Goal: Information Seeking & Learning: Learn about a topic

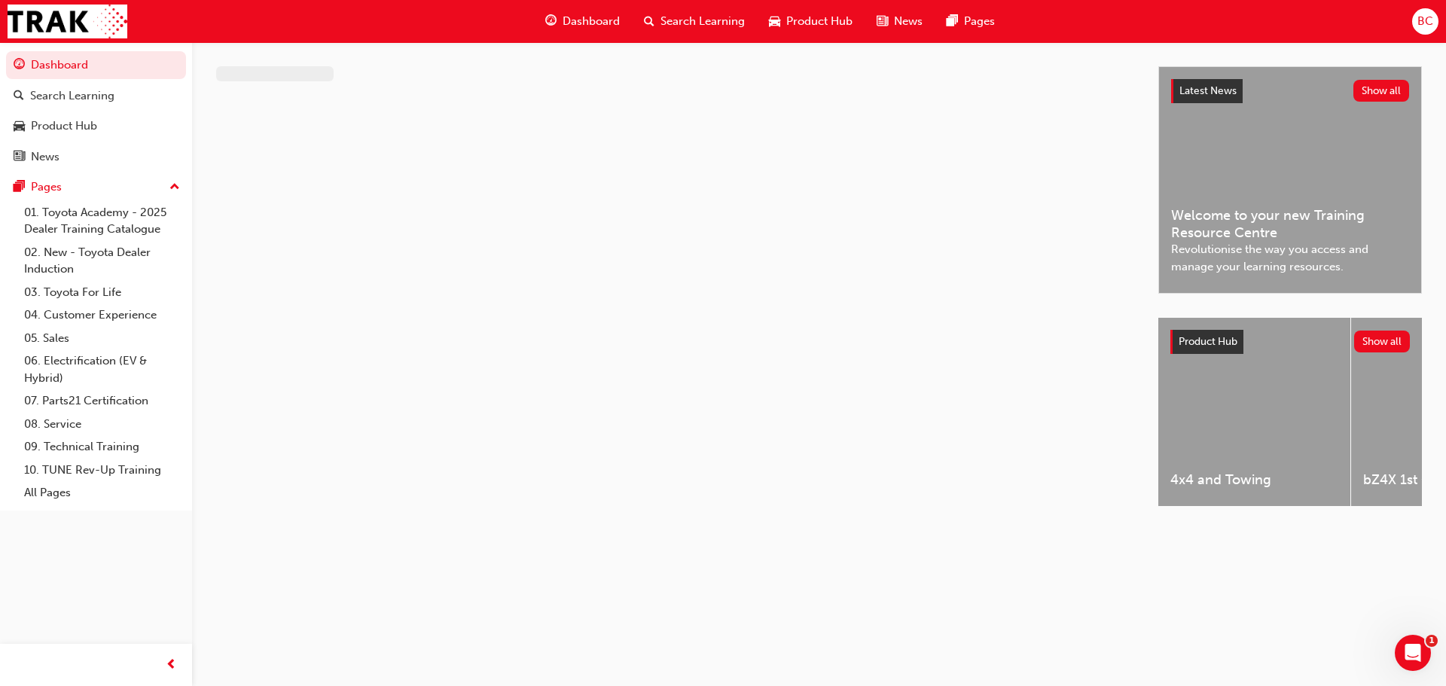
click at [684, 19] on span "Search Learning" at bounding box center [702, 21] width 84 height 17
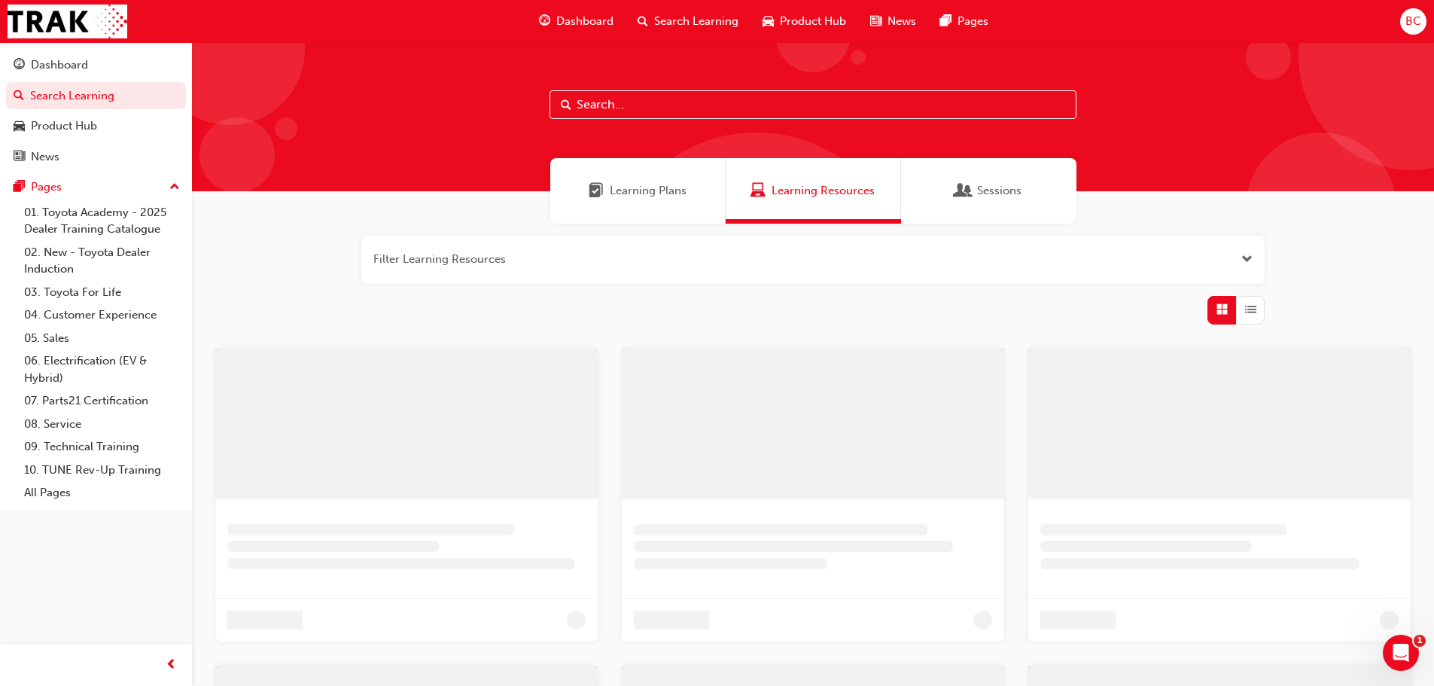
click at [662, 111] on input "text" at bounding box center [813, 104] width 527 height 29
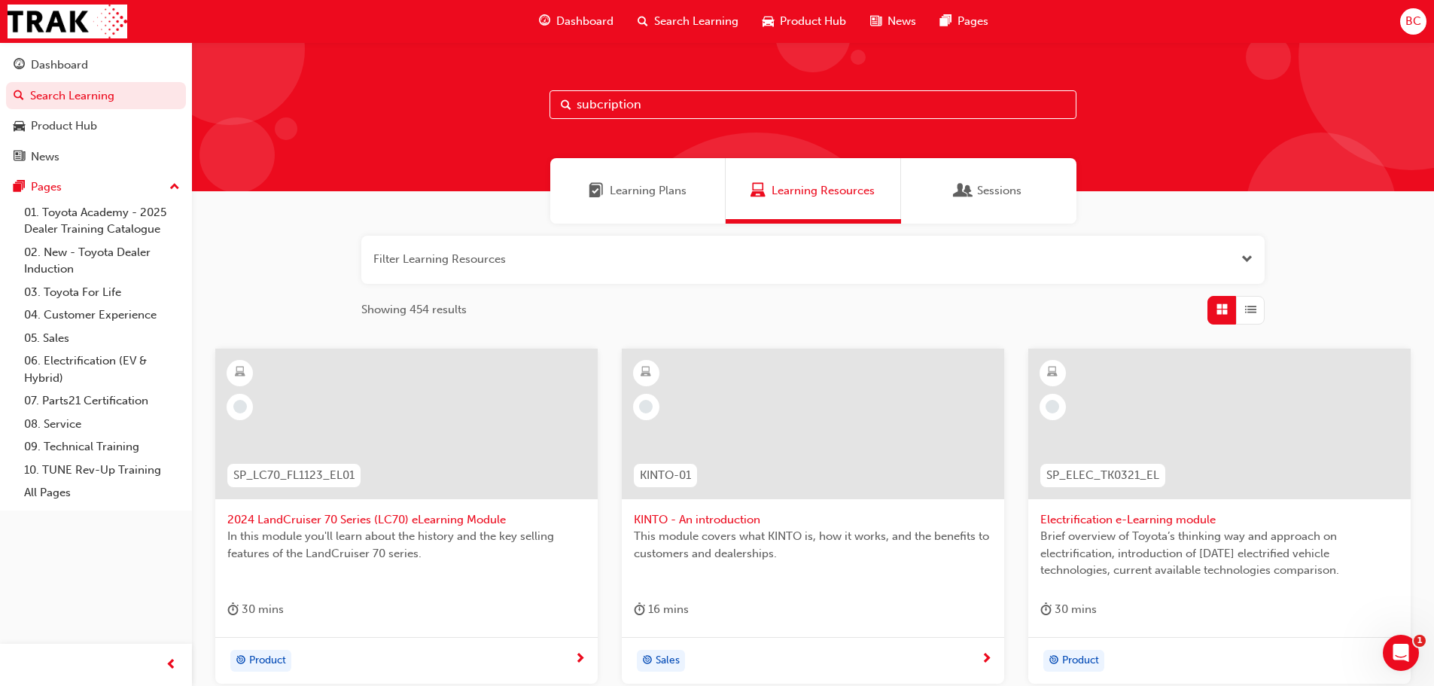
type input "subcription"
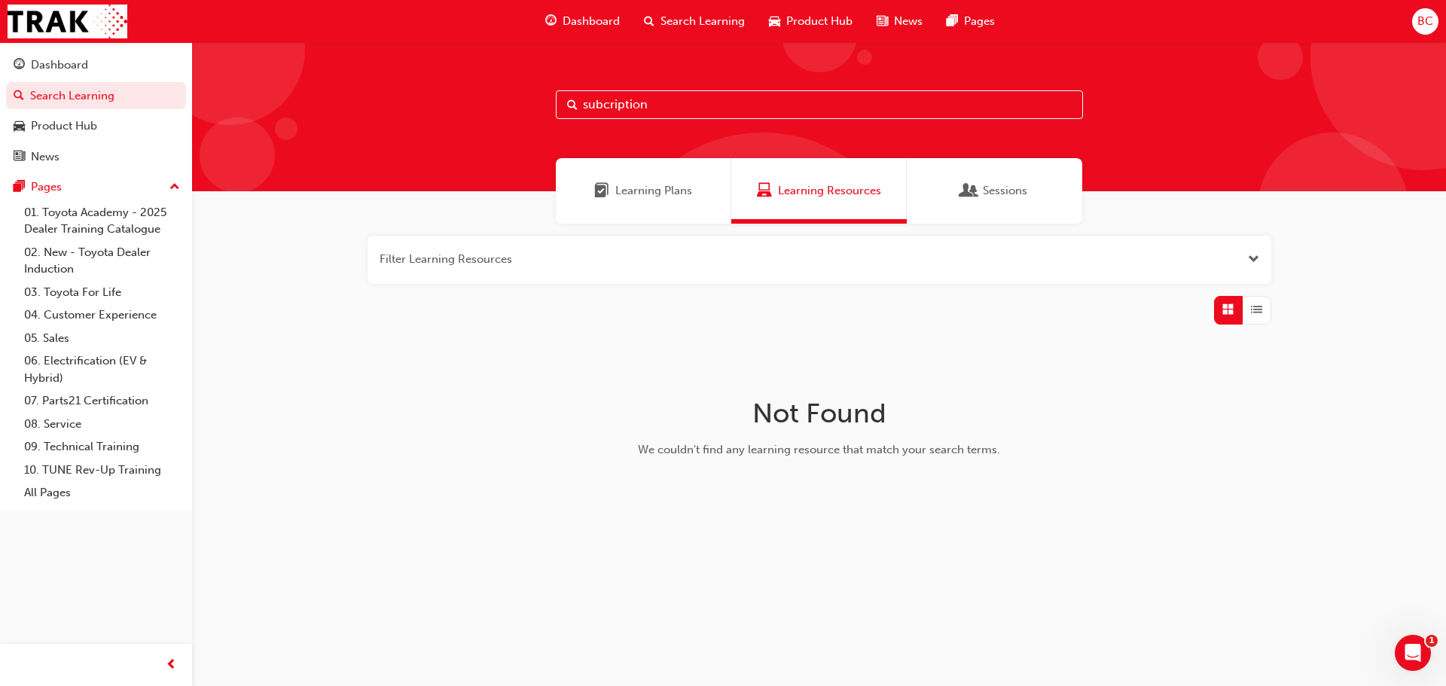
drag, startPoint x: 560, startPoint y: 108, endPoint x: 498, endPoint y: 111, distance: 61.8
click at [498, 111] on div "subcription" at bounding box center [819, 116] width 1254 height 149
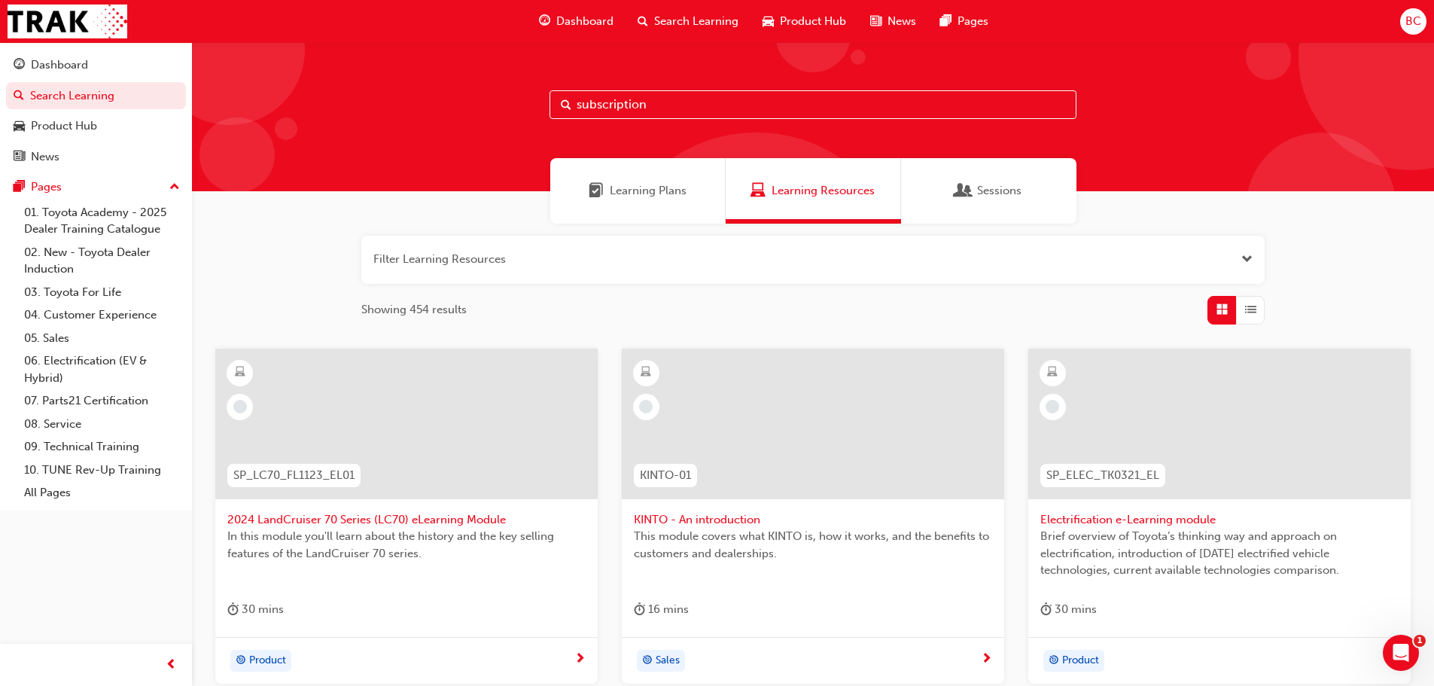
type input "subscription"
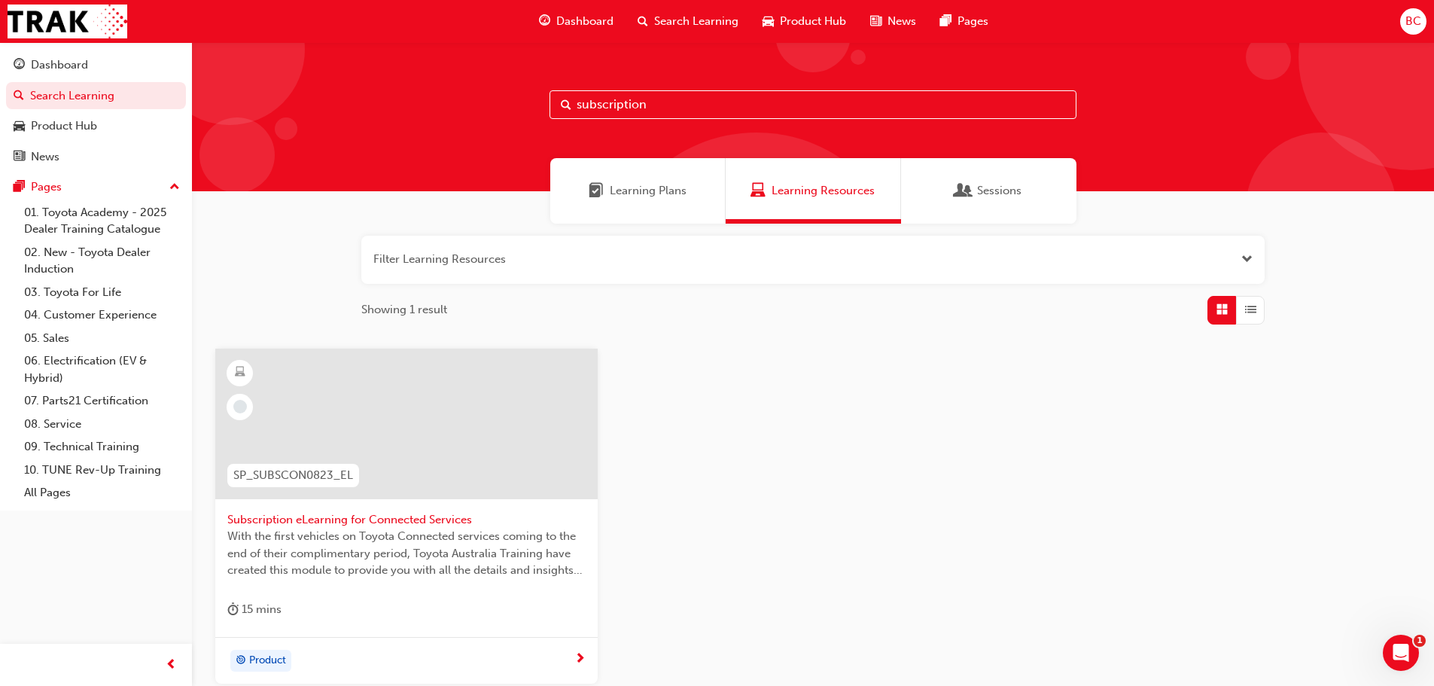
click at [428, 454] on div at bounding box center [406, 424] width 382 height 151
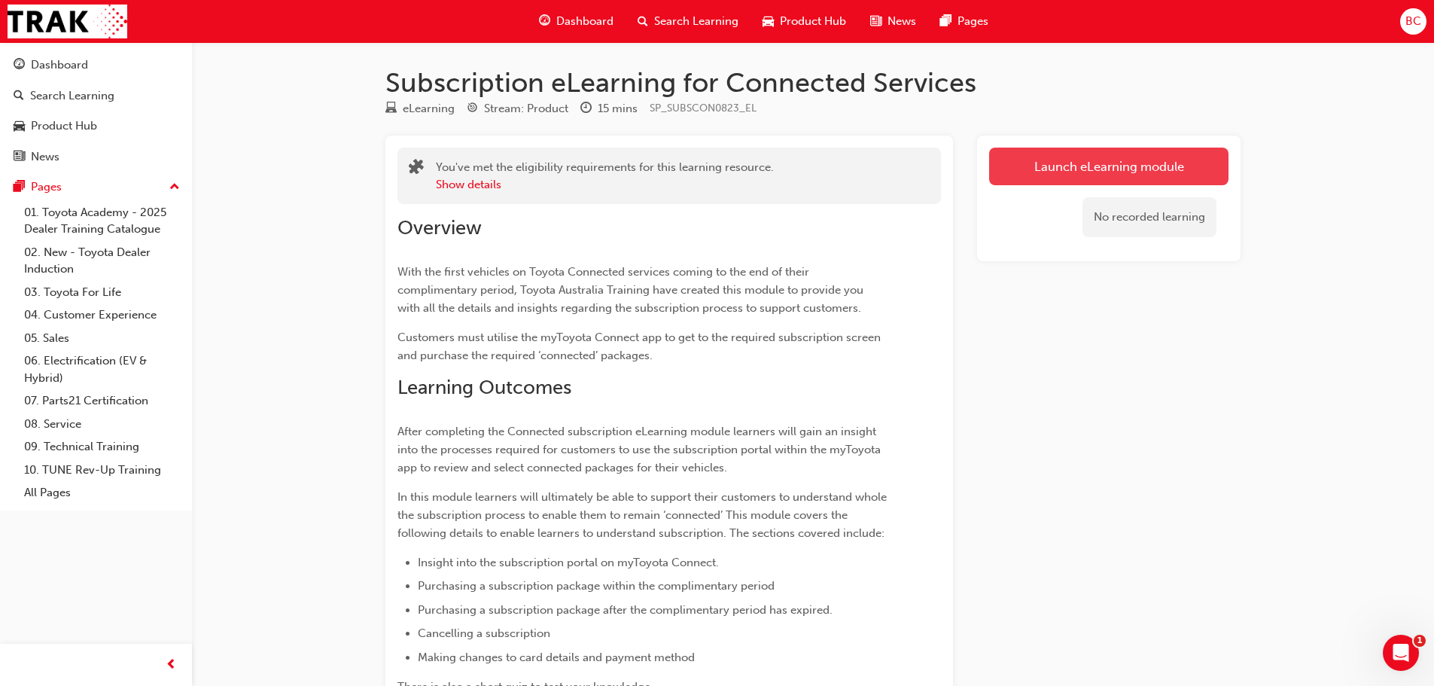
click at [1071, 168] on link "Launch eLearning module" at bounding box center [1108, 167] width 239 height 38
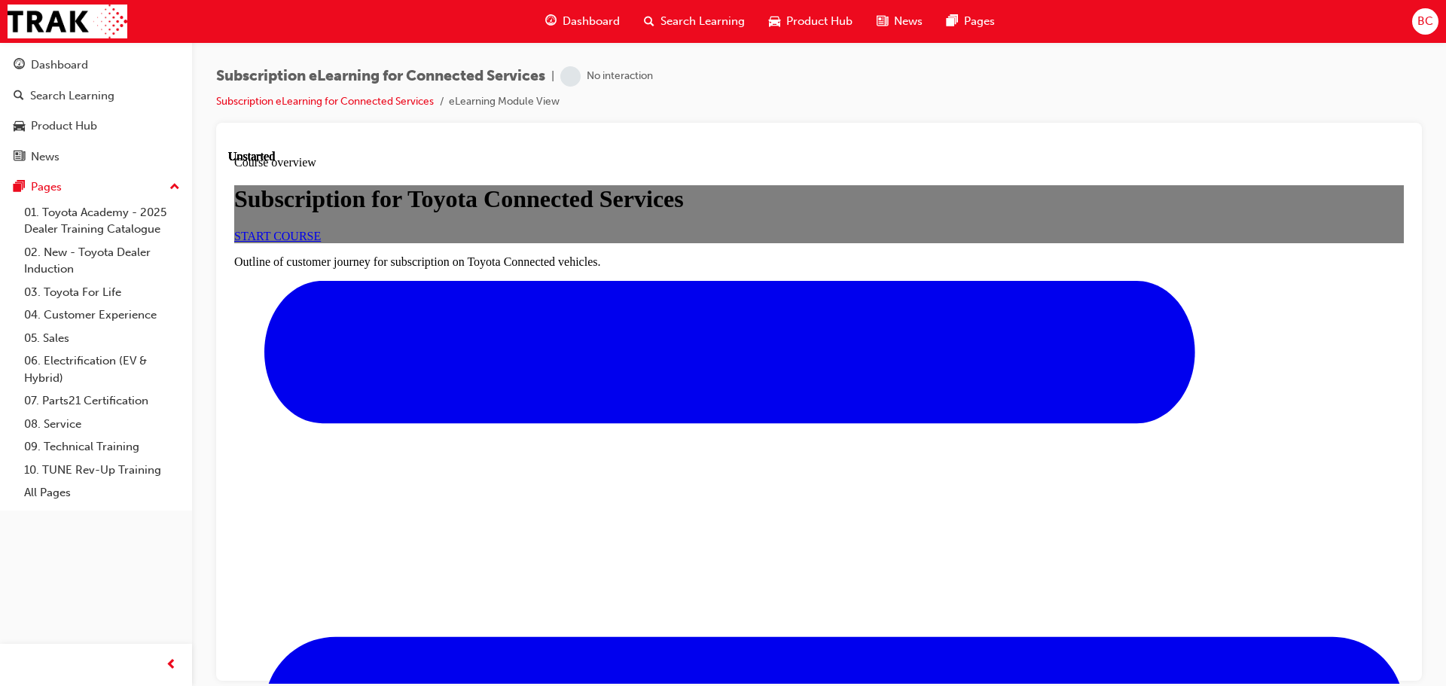
scroll to position [151, 0]
click at [321, 242] on span "START COURSE" at bounding box center [277, 235] width 87 height 13
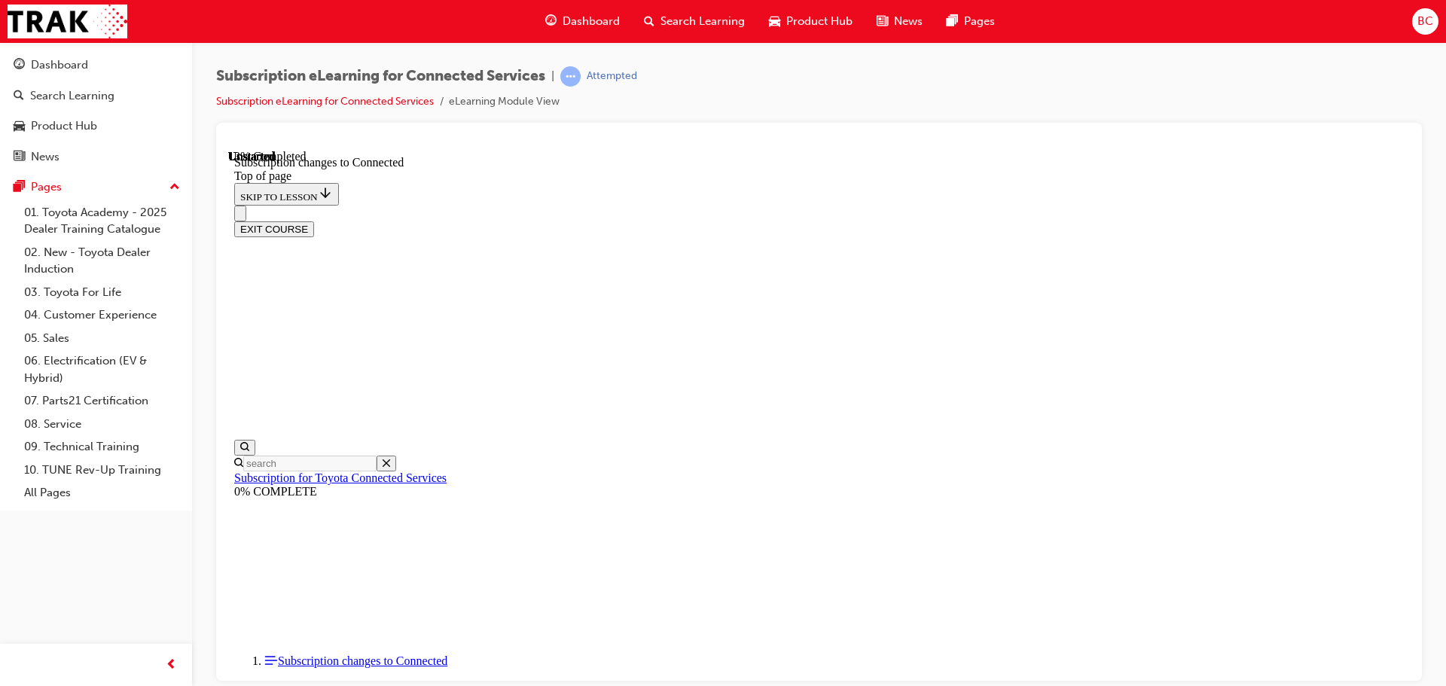
scroll to position [47, 0]
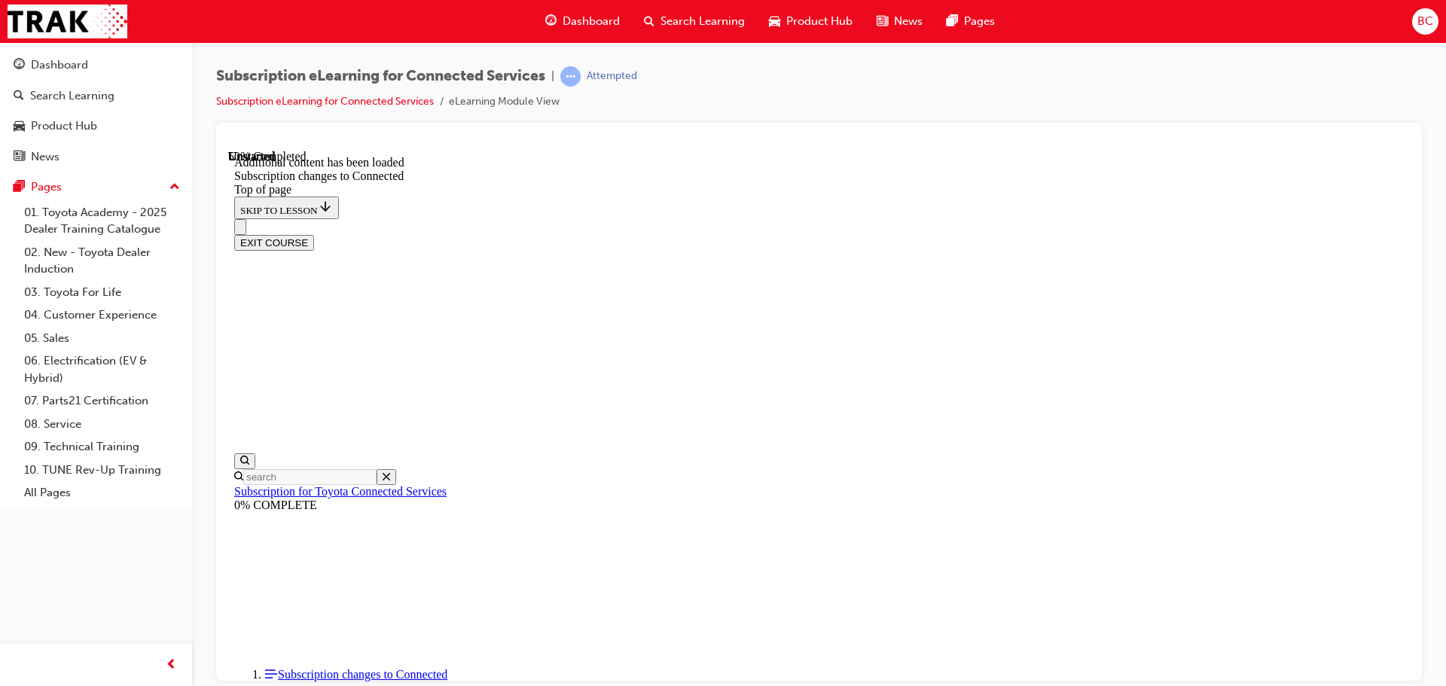
scroll to position [1828, 0]
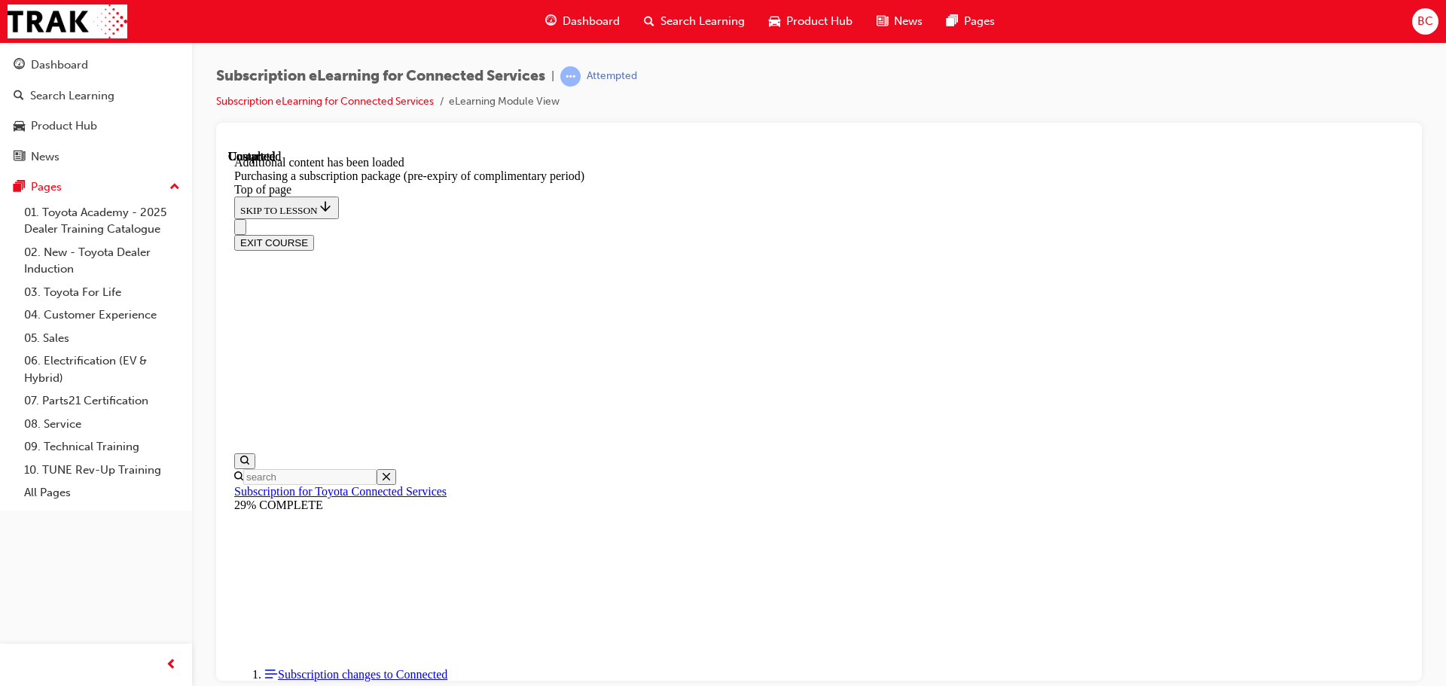
scroll to position [1208, 0]
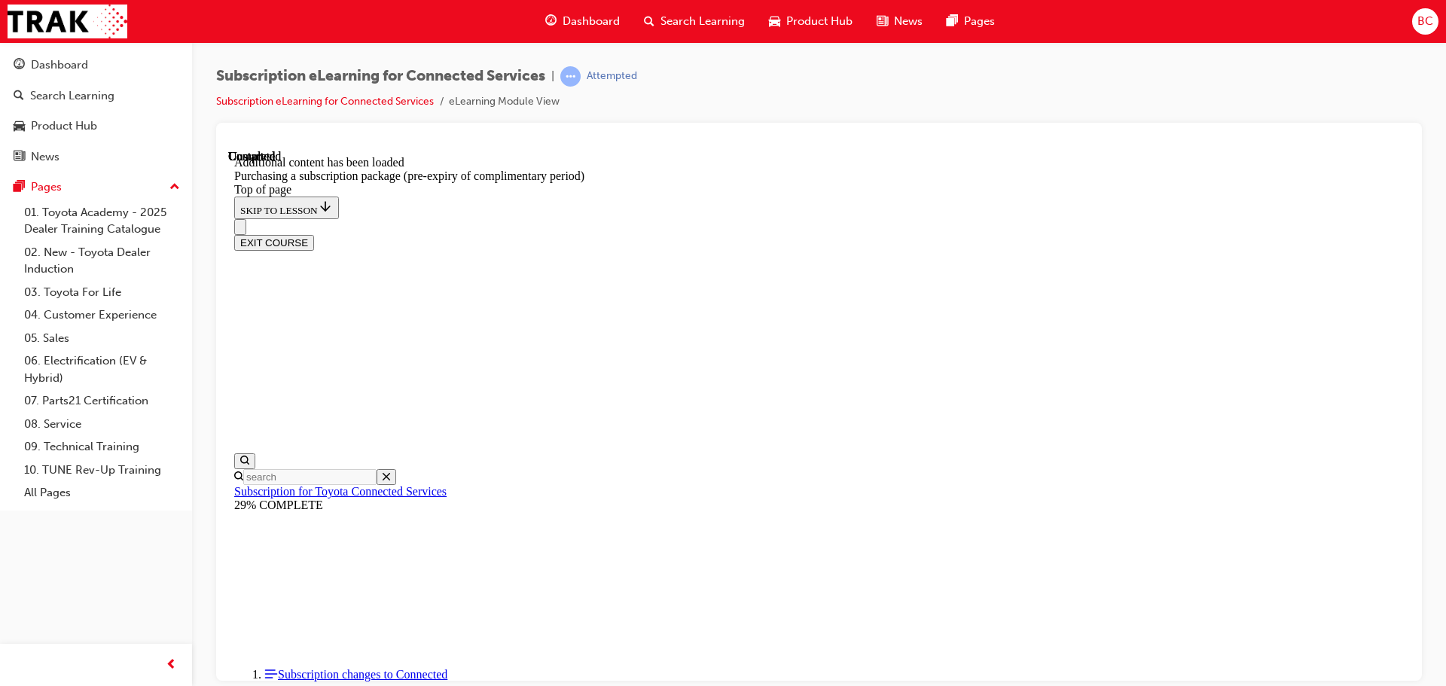
scroll to position [1705, 0]
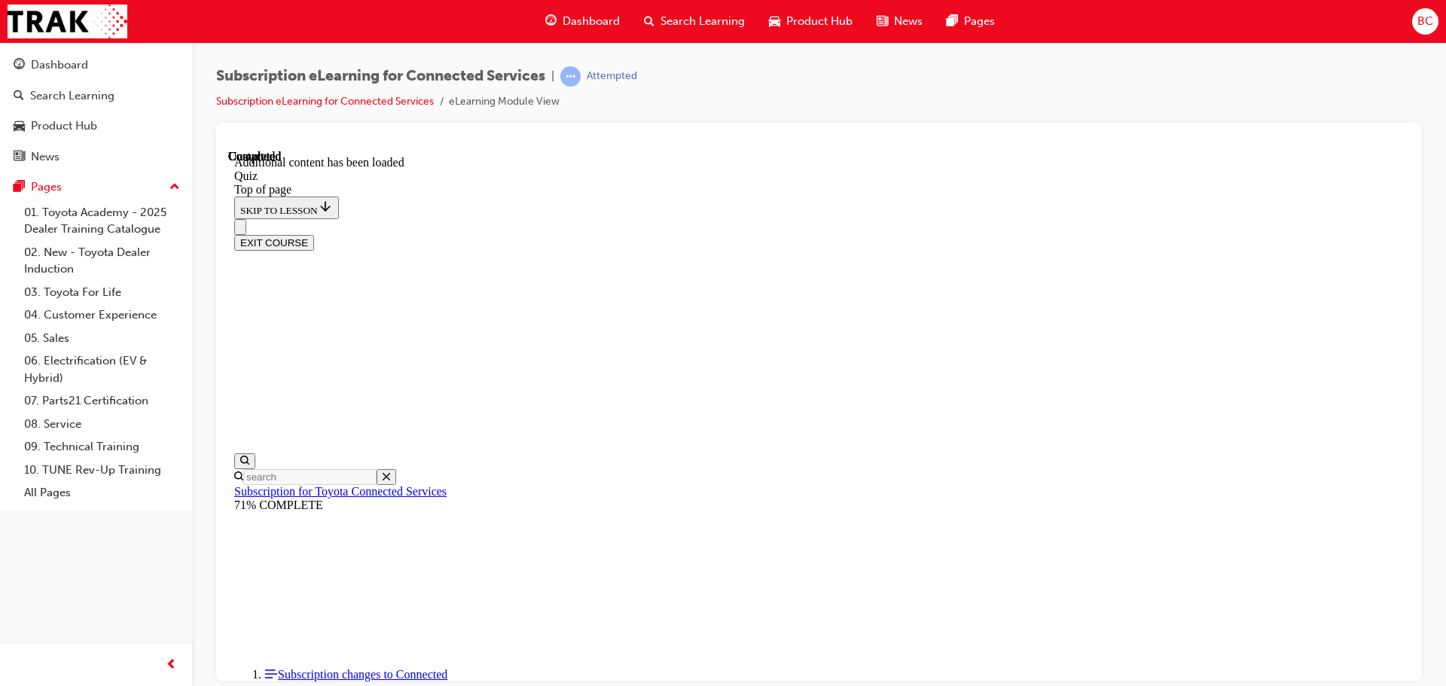
scroll to position [46, 0]
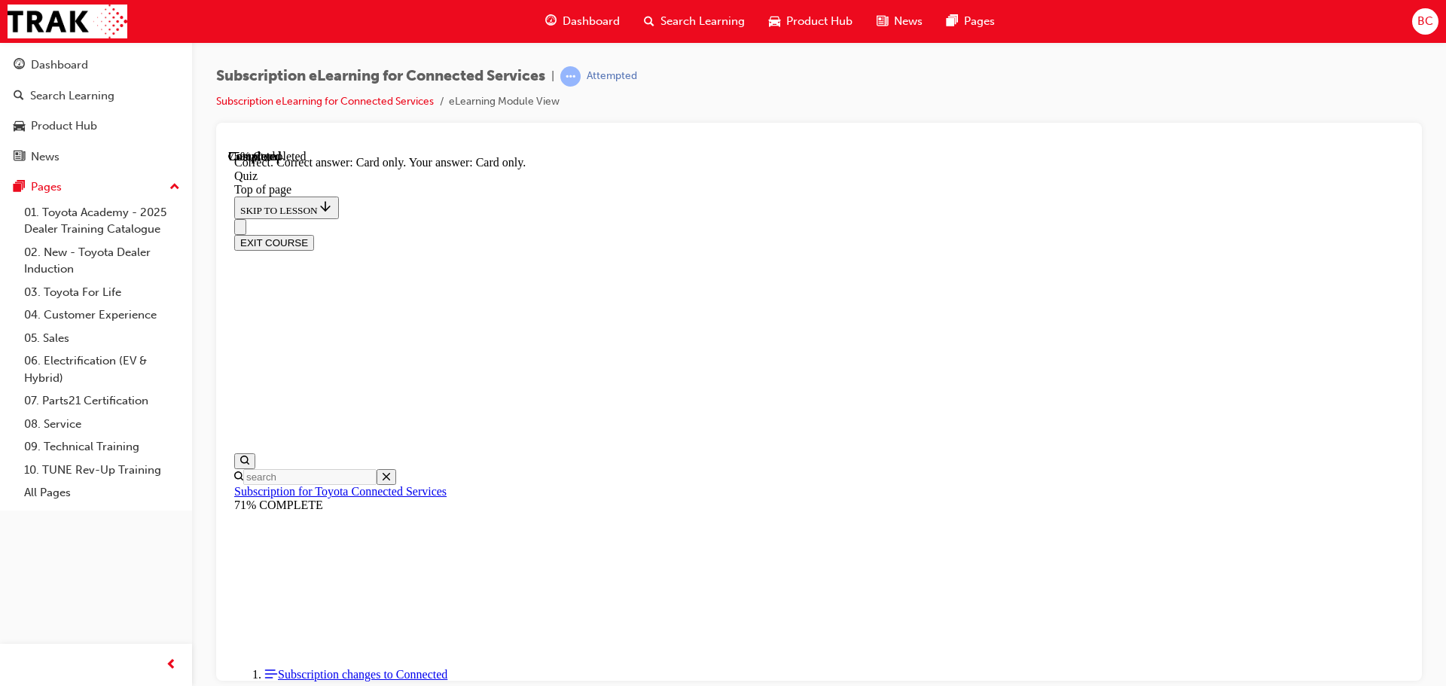
scroll to position [200, 0]
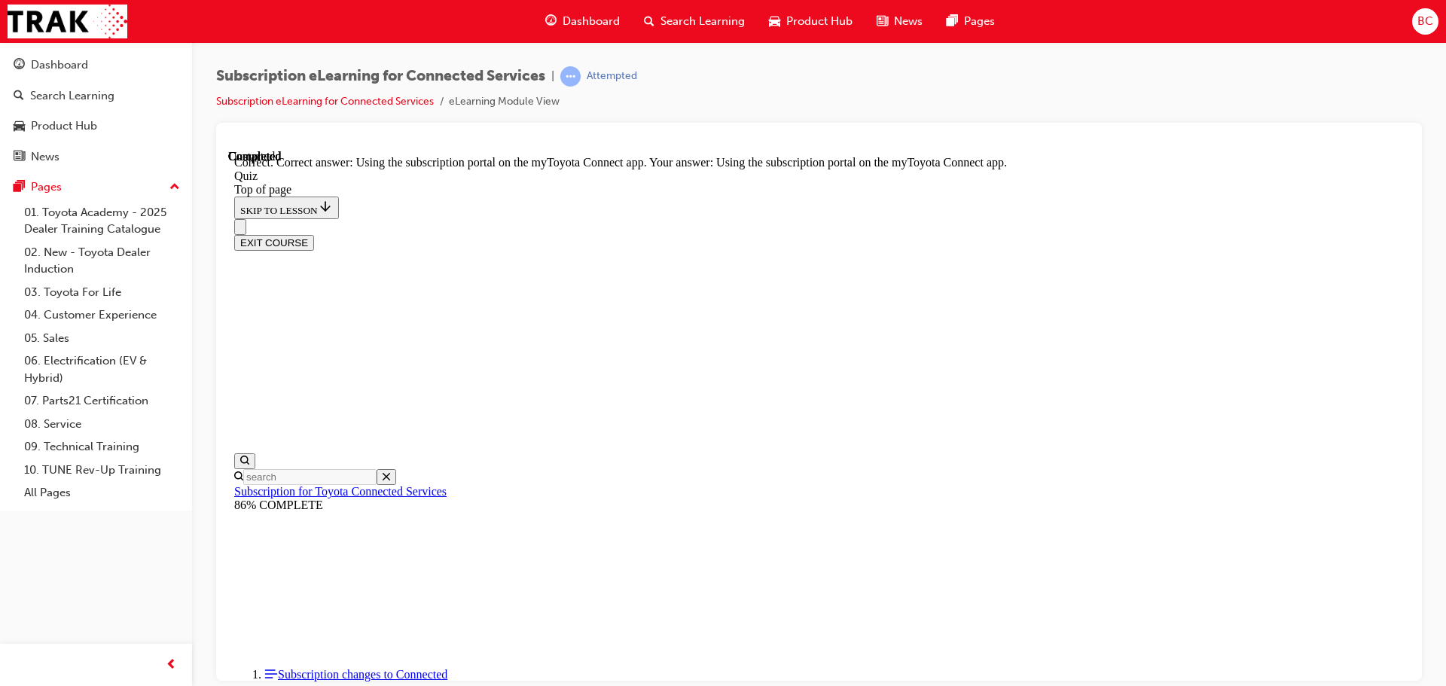
scroll to position [200, 0]
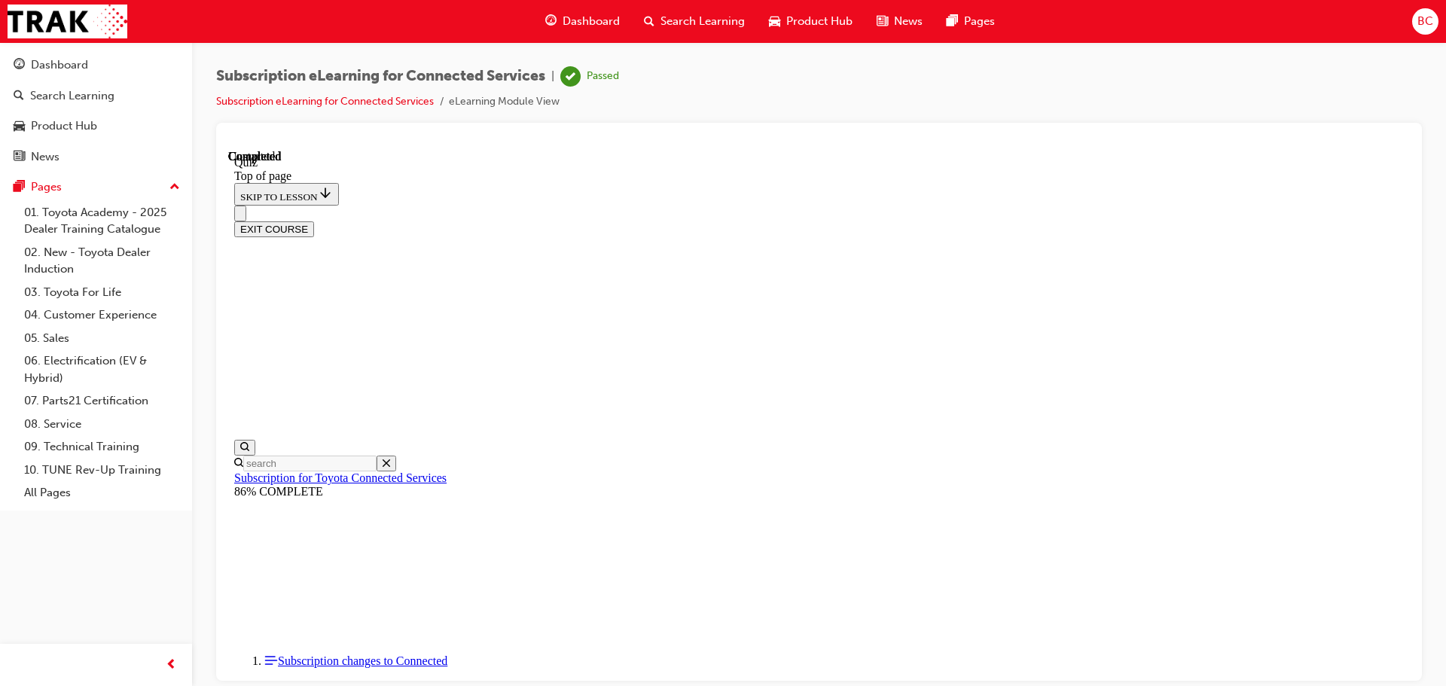
scroll to position [284, 0]
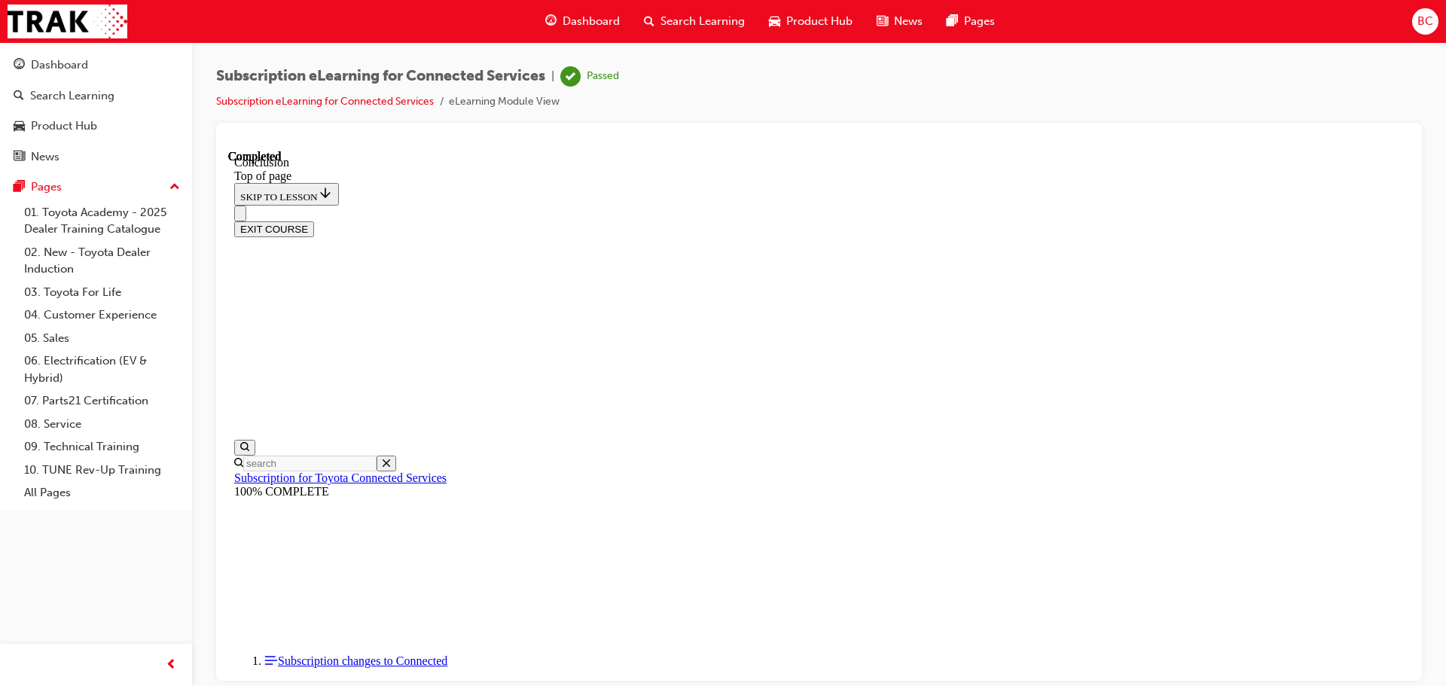
click at [314, 221] on button "EXIT COURSE" at bounding box center [274, 229] width 80 height 16
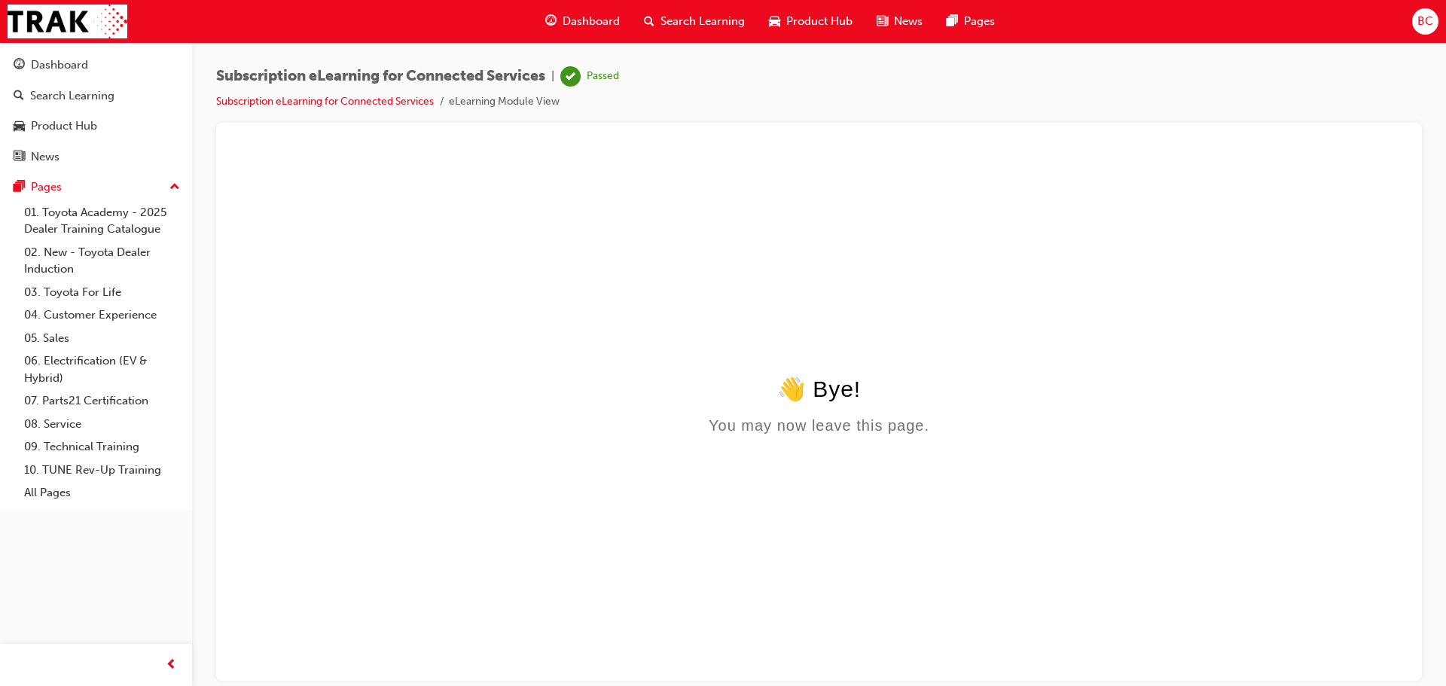
scroll to position [0, 0]
